Goal: Manage account settings

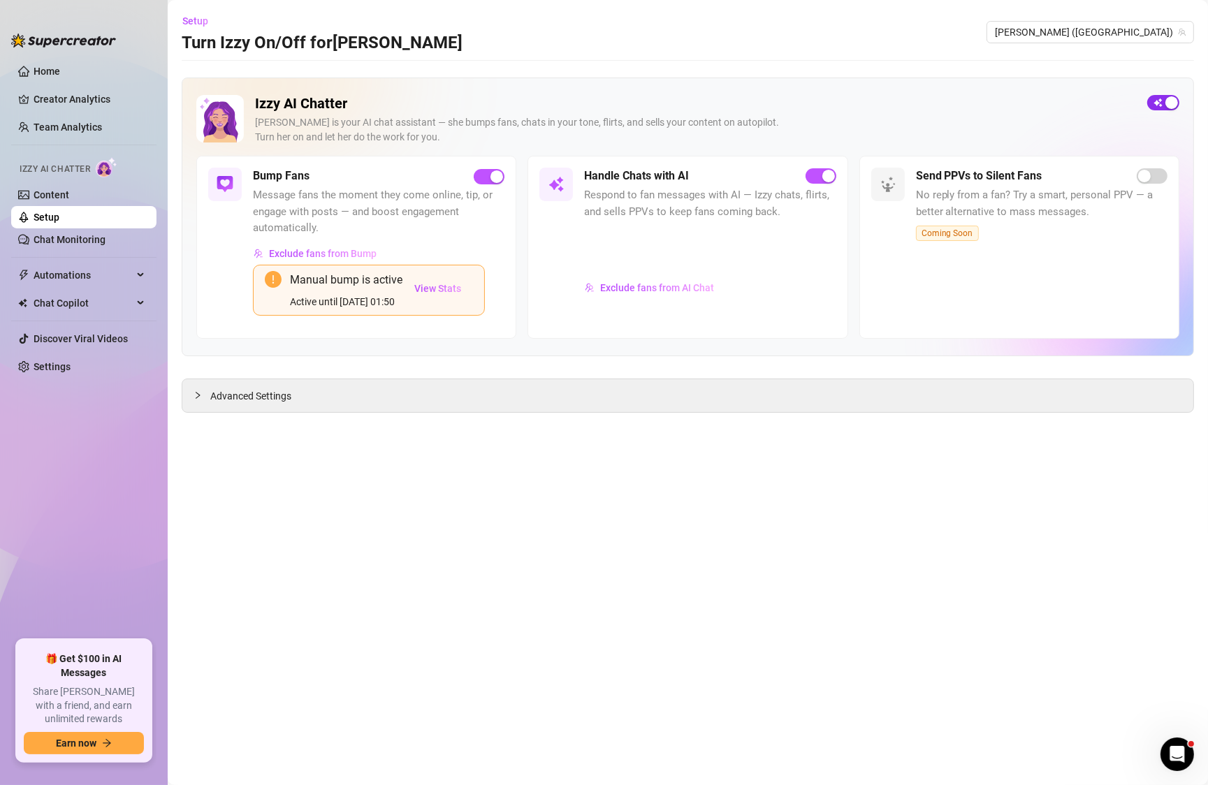
click at [1170, 103] on div "button" at bounding box center [1171, 102] width 13 height 13
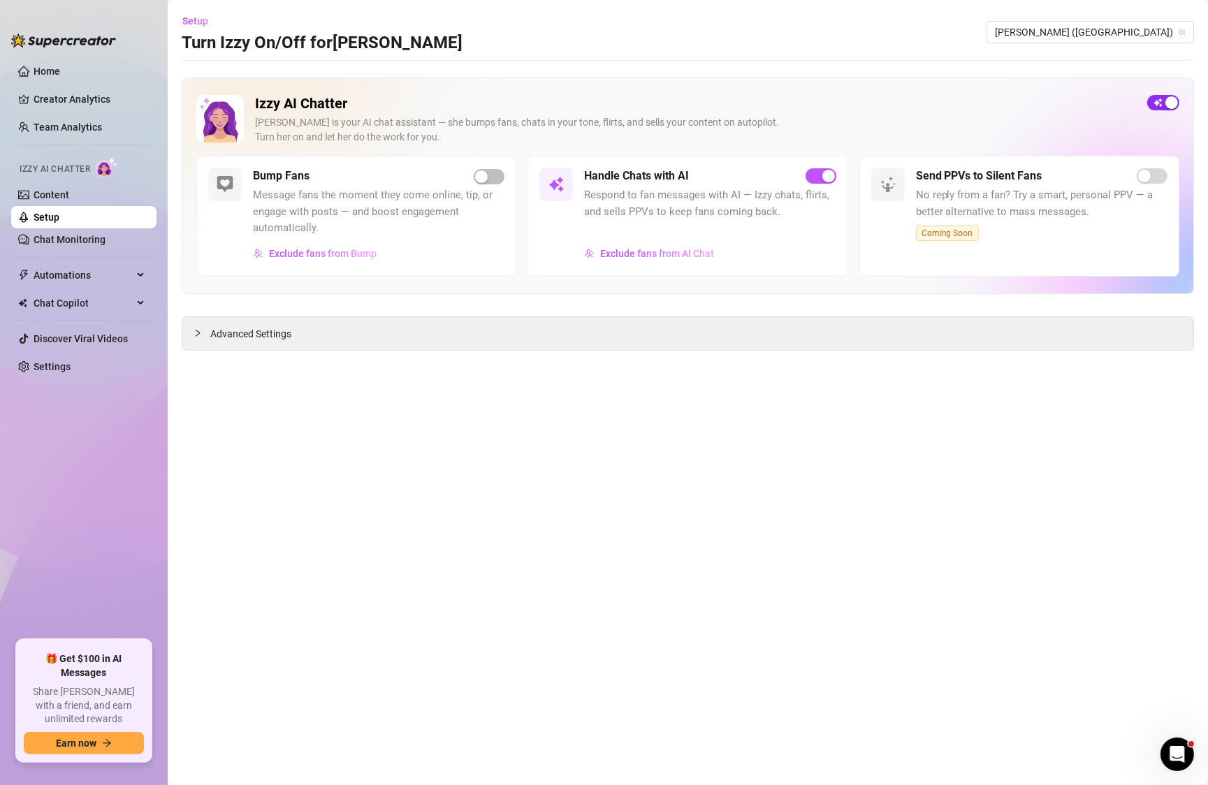
click at [1160, 99] on span "button" at bounding box center [1163, 102] width 32 height 15
click at [71, 366] on link "Settings" at bounding box center [52, 366] width 37 height 11
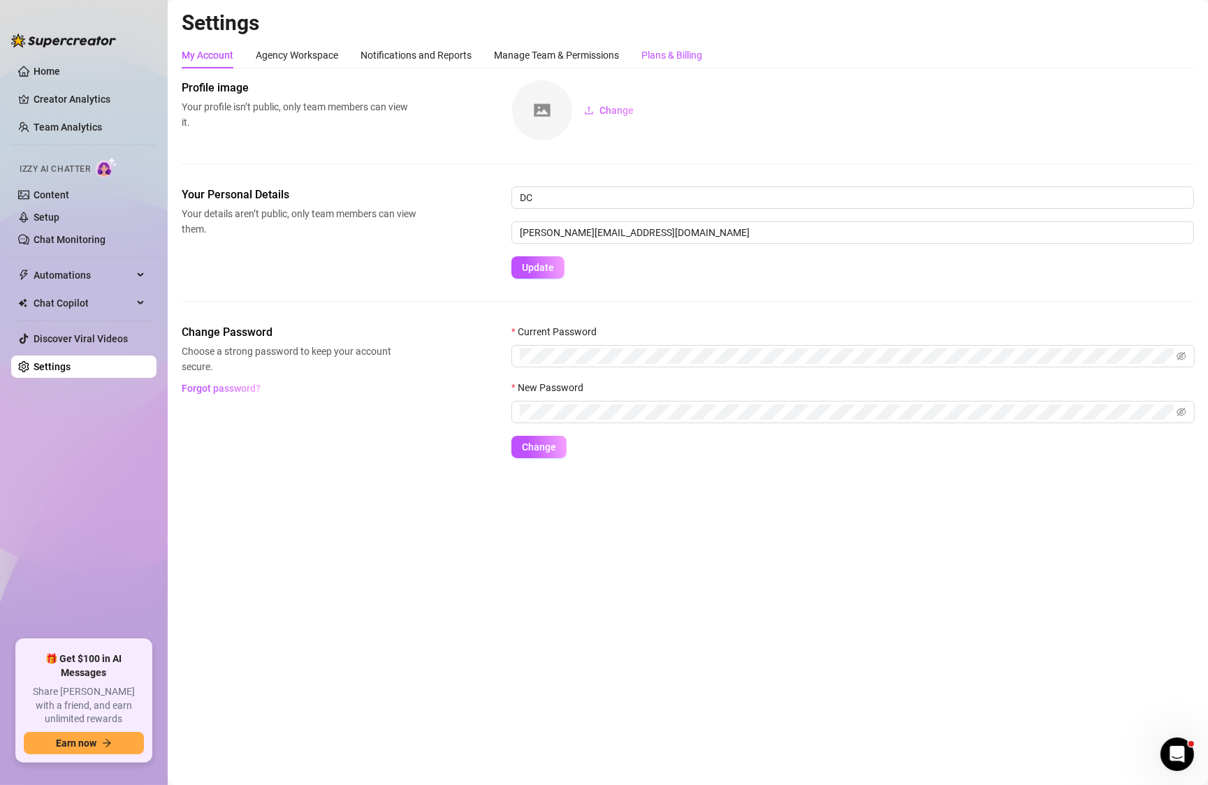
click at [664, 56] on div "Plans & Billing" at bounding box center [671, 55] width 61 height 15
